Goal: Task Accomplishment & Management: Manage account settings

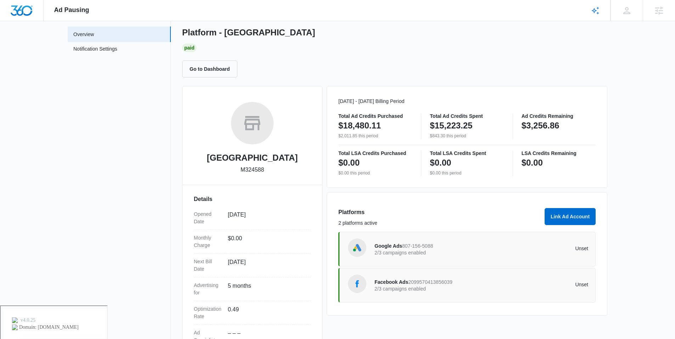
scroll to position [68, 0]
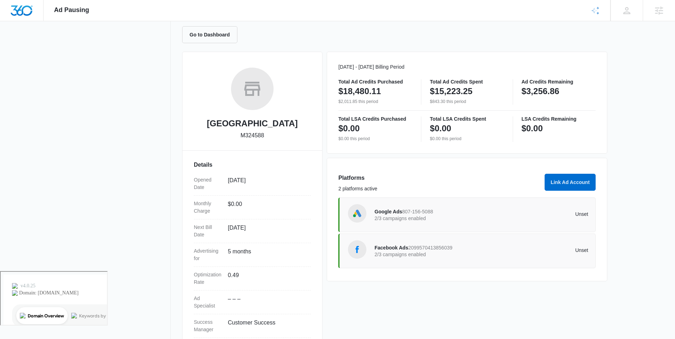
click at [557, 214] on p "Unset" at bounding box center [534, 214] width 107 height 5
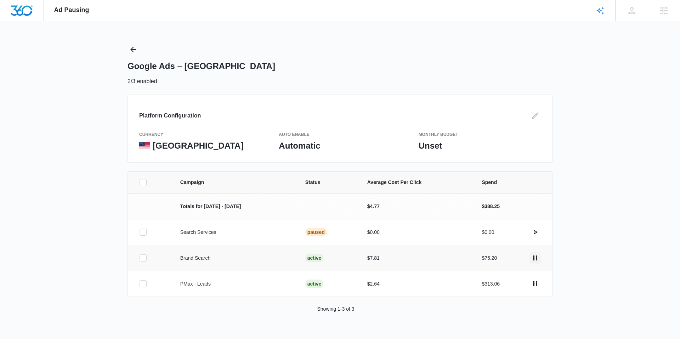
click at [537, 259] on icon "actions.pause" at bounding box center [535, 258] width 9 height 9
click at [539, 282] on icon "actions.pause" at bounding box center [535, 284] width 9 height 9
click at [133, 54] on button "Back" at bounding box center [133, 49] width 11 height 11
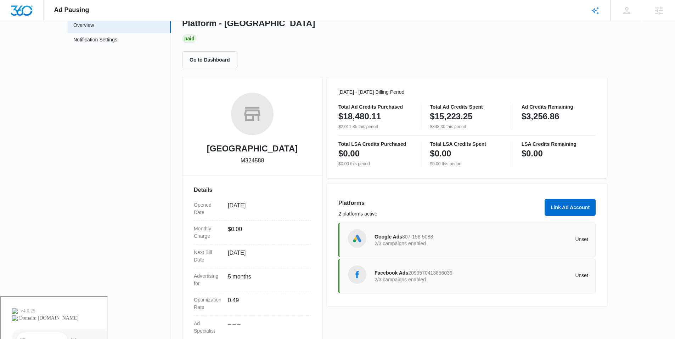
scroll to position [69, 0]
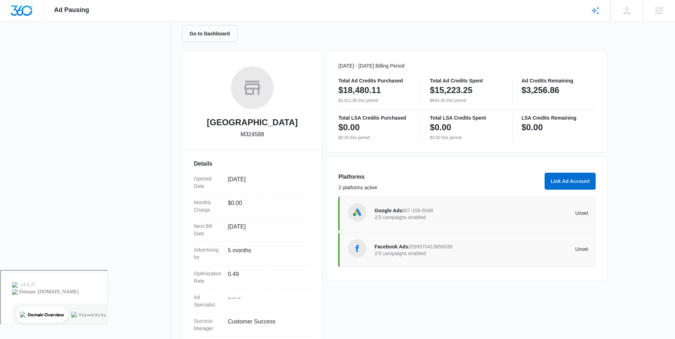
click at [433, 255] on p "2/3 campaigns enabled" at bounding box center [427, 253] width 107 height 5
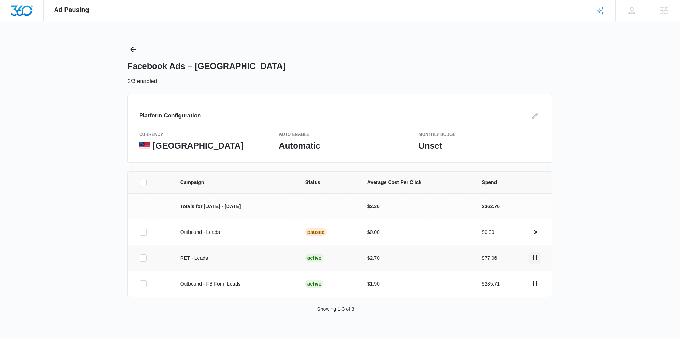
click at [530, 259] on button "actions.pause" at bounding box center [535, 258] width 11 height 11
click at [539, 287] on button "actions.pause" at bounding box center [535, 283] width 11 height 11
click at [132, 51] on icon "Back" at bounding box center [133, 49] width 9 height 9
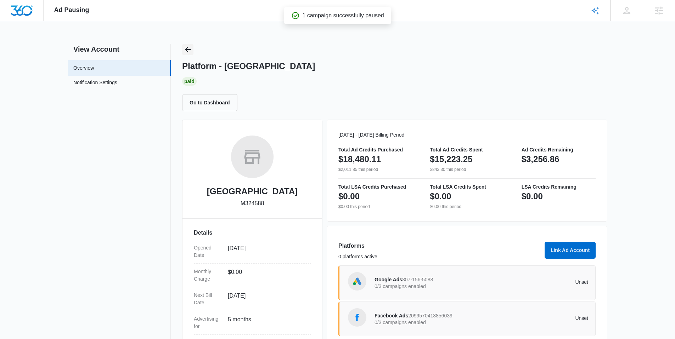
click at [188, 51] on icon "Back" at bounding box center [187, 49] width 9 height 9
